Goal: Find specific page/section

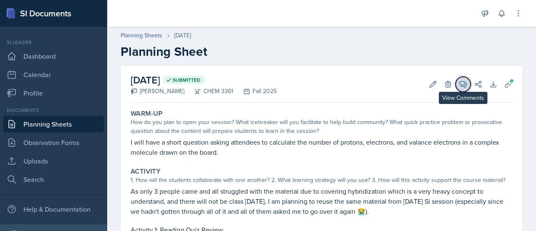
click at [460, 83] on icon at bounding box center [463, 84] width 6 height 6
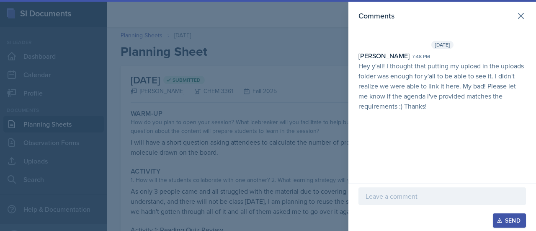
click at [440, 86] on p "Hey y'all! I thought that putting my upload in the uploads folder was enough fo…" at bounding box center [441, 86] width 167 height 50
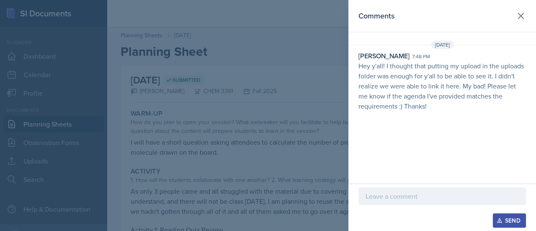
click at [255, 121] on div at bounding box center [268, 115] width 536 height 231
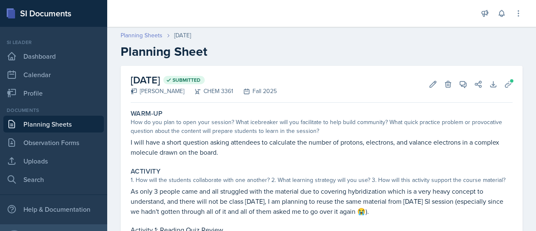
click at [139, 35] on link "Planning Sheets" at bounding box center [142, 35] width 42 height 9
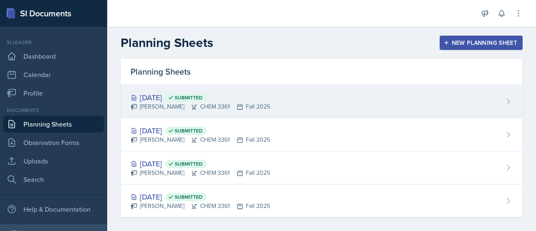
click at [272, 101] on div "[DATE] Submitted [PERSON_NAME] CHEM 3361 Fall 2025" at bounding box center [322, 101] width 402 height 33
